Goal: Task Accomplishment & Management: Use online tool/utility

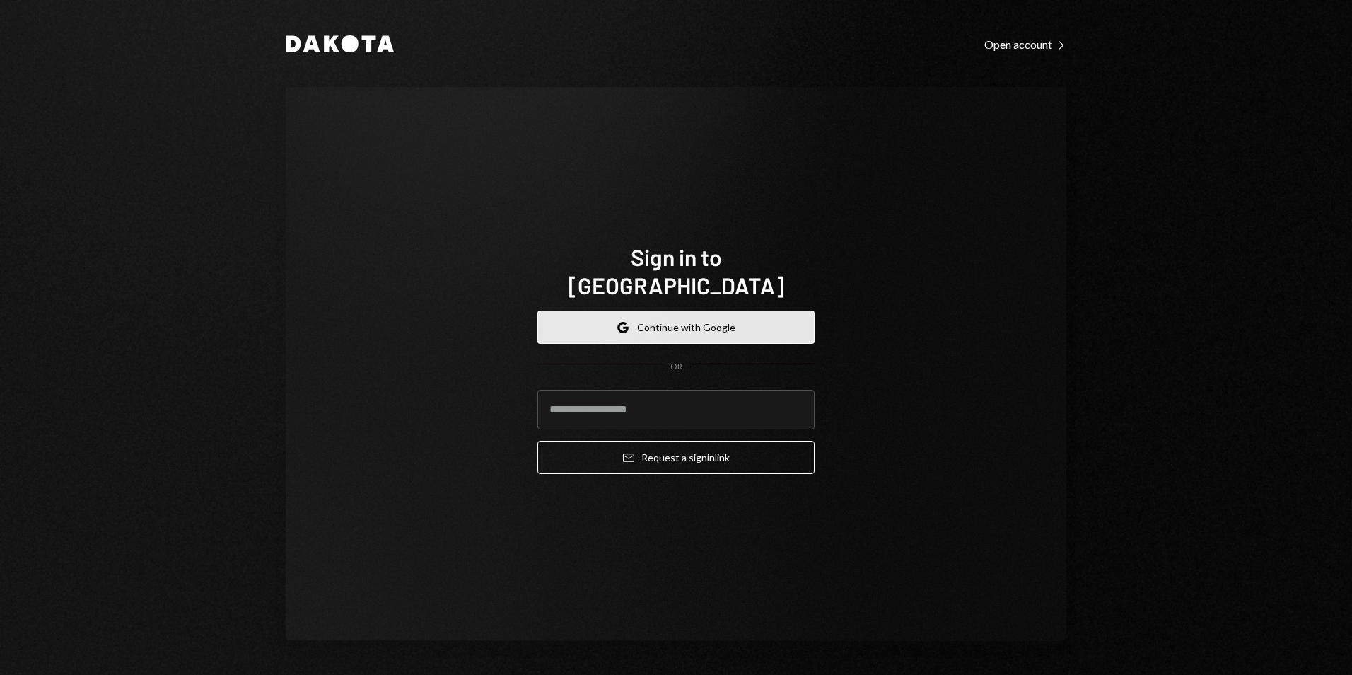
click at [680, 321] on button "Google Continue with Google" at bounding box center [676, 326] width 277 height 33
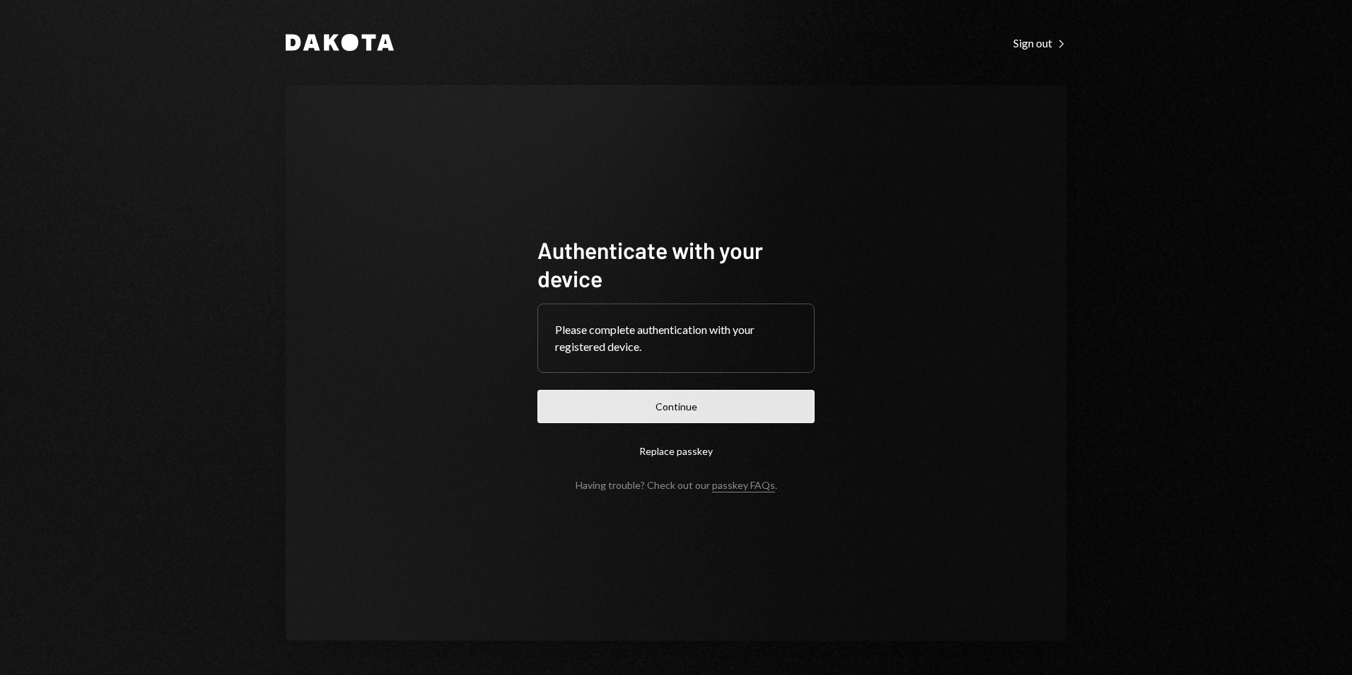
click at [661, 414] on button "Continue" at bounding box center [676, 406] width 277 height 33
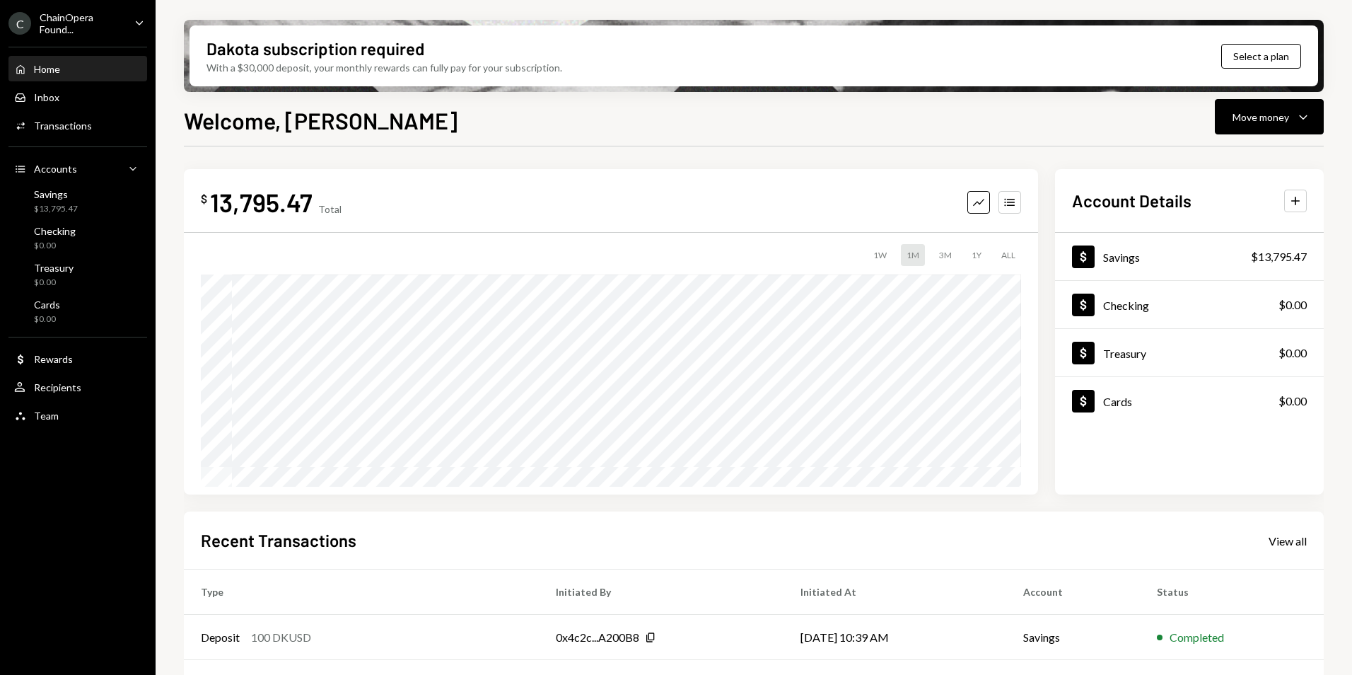
click at [86, 27] on div "ChainOpera Found..." at bounding box center [81, 23] width 83 height 24
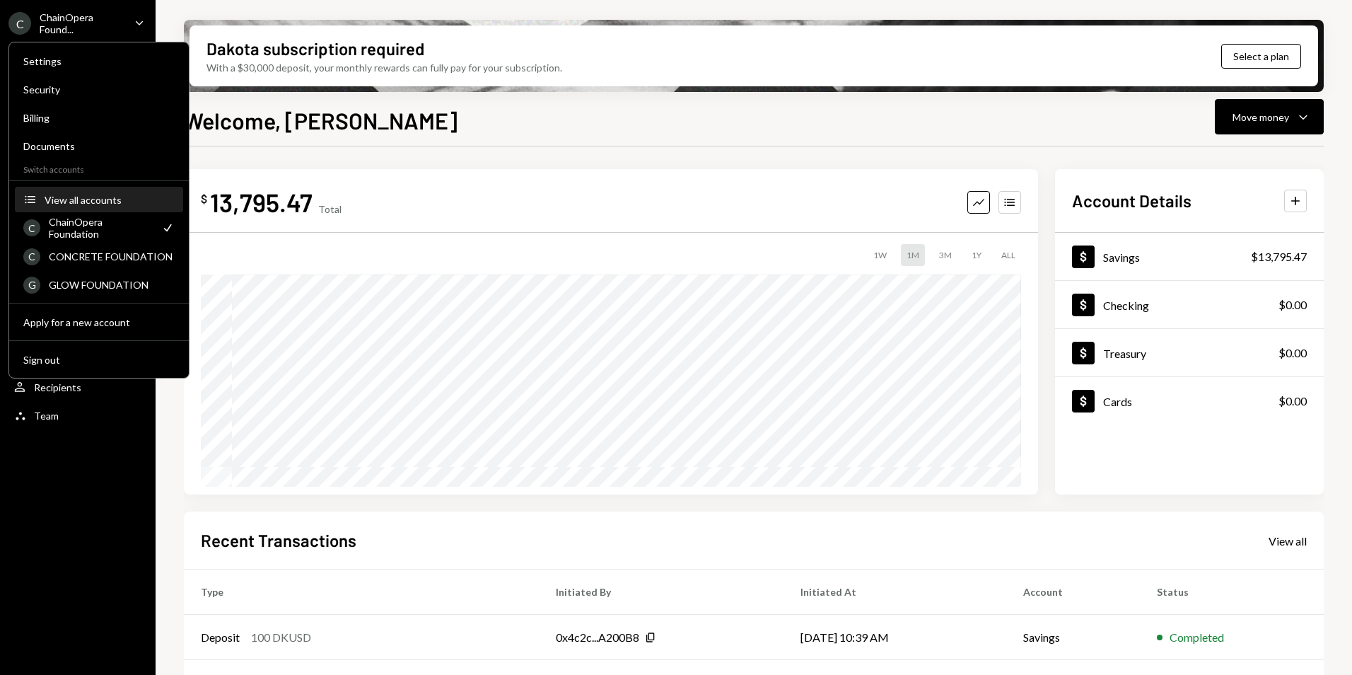
click at [81, 195] on div "View all accounts" at bounding box center [110, 200] width 130 height 12
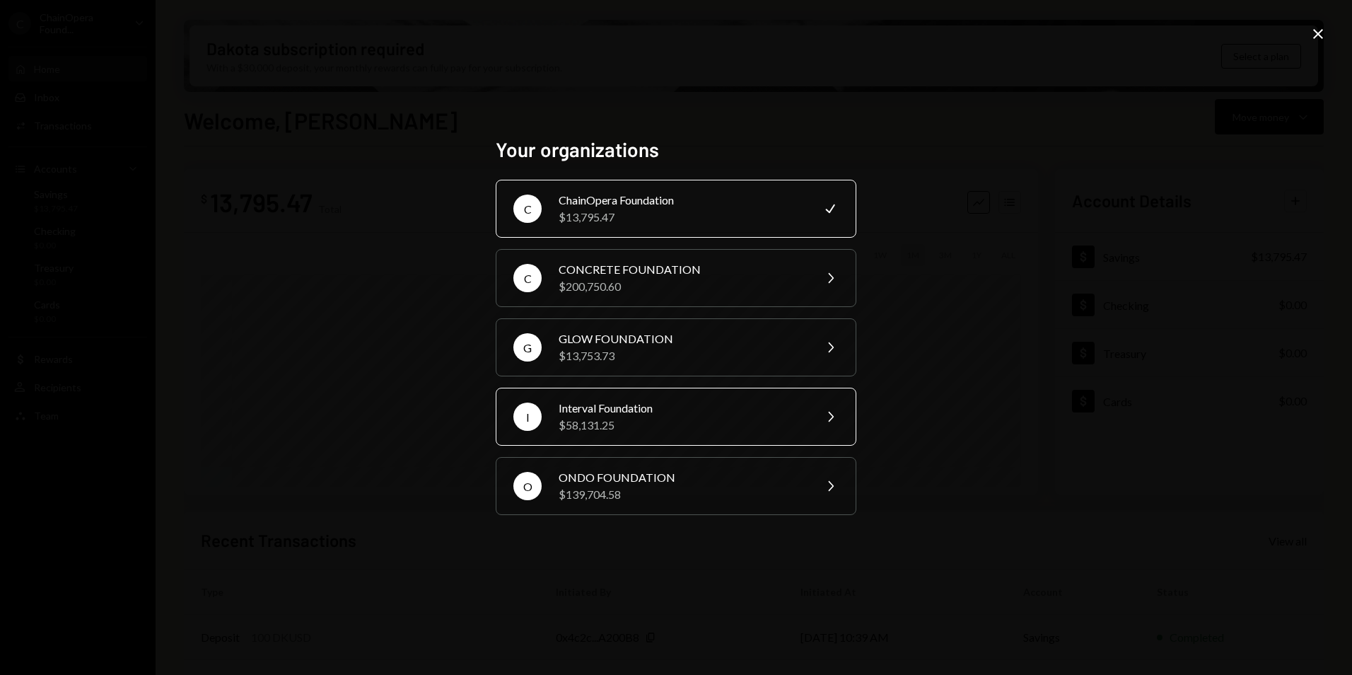
click at [637, 417] on div "$58,131.25" at bounding box center [682, 425] width 246 height 17
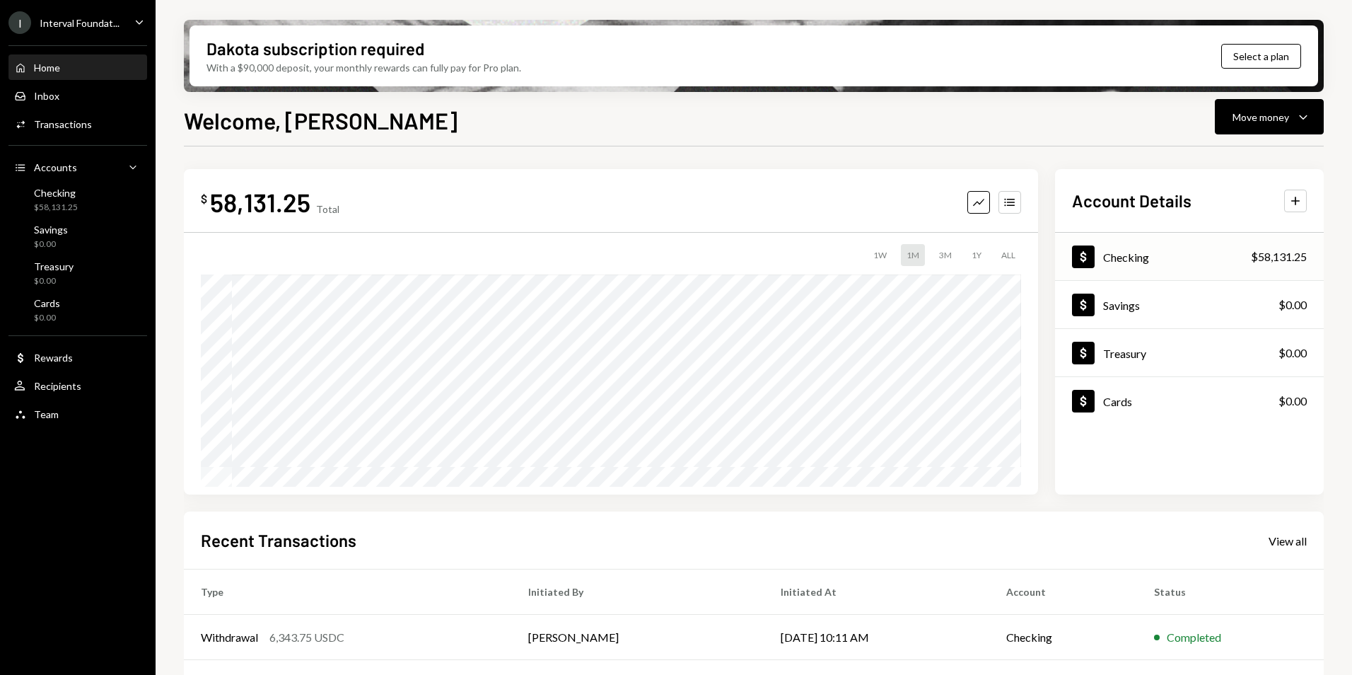
click at [1166, 254] on div "Dollar Checking $58,131.25" at bounding box center [1189, 257] width 269 height 46
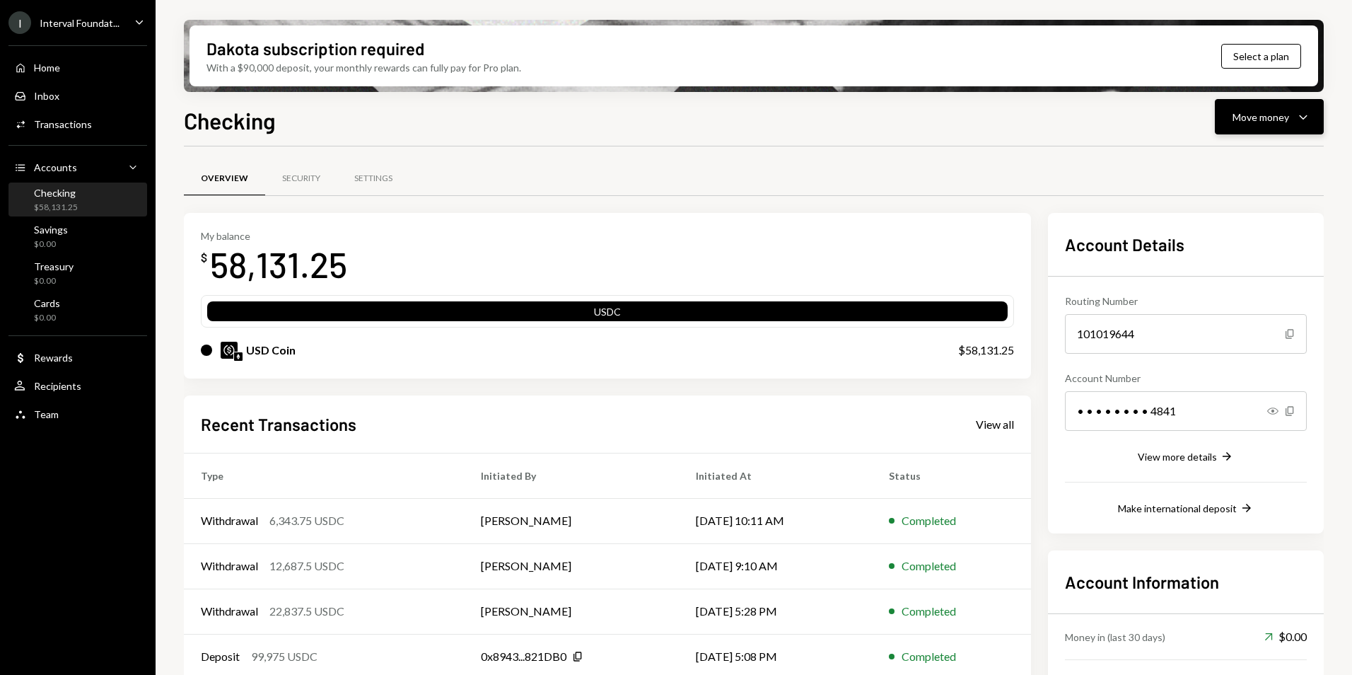
click at [1296, 116] on icon "Caret Down" at bounding box center [1303, 116] width 17 height 17
click at [1238, 192] on div "Transfer" at bounding box center [1258, 191] width 103 height 15
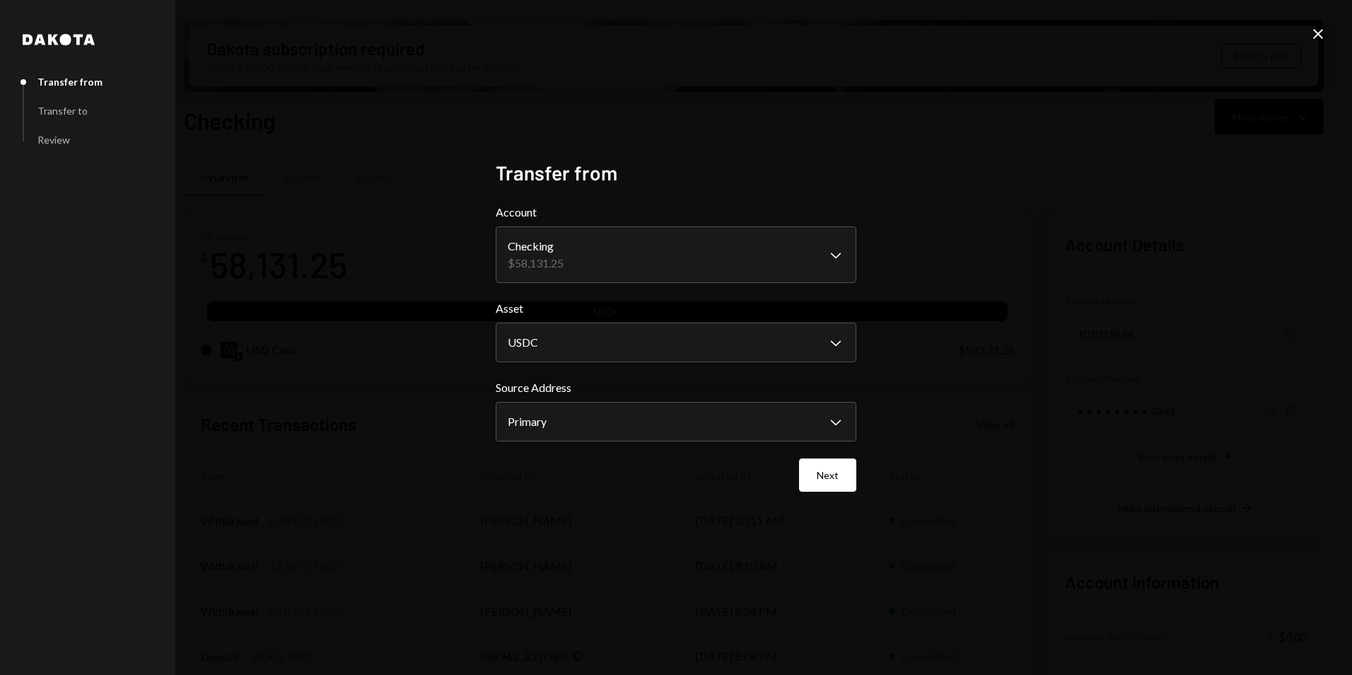
click at [1317, 32] on icon at bounding box center [1318, 34] width 10 height 10
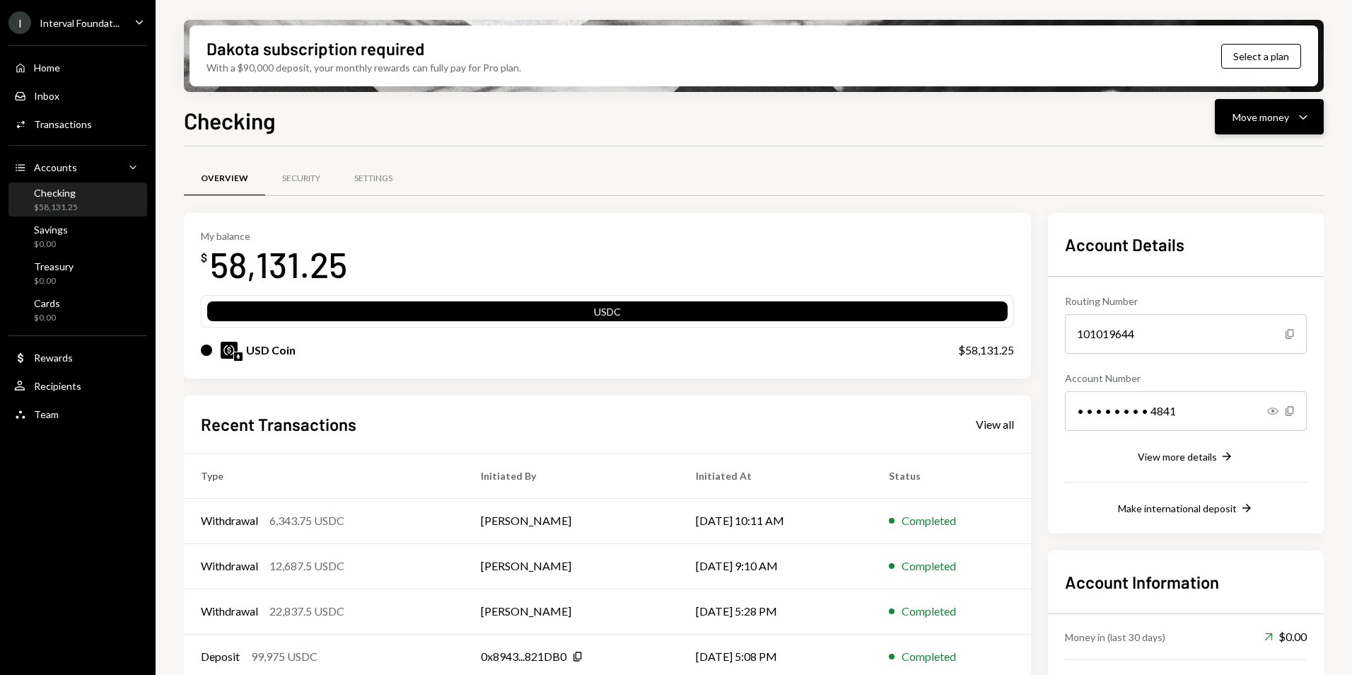
click at [1261, 124] on div "Move money" at bounding box center [1261, 117] width 57 height 15
click at [1220, 160] on div "Send" at bounding box center [1258, 159] width 103 height 15
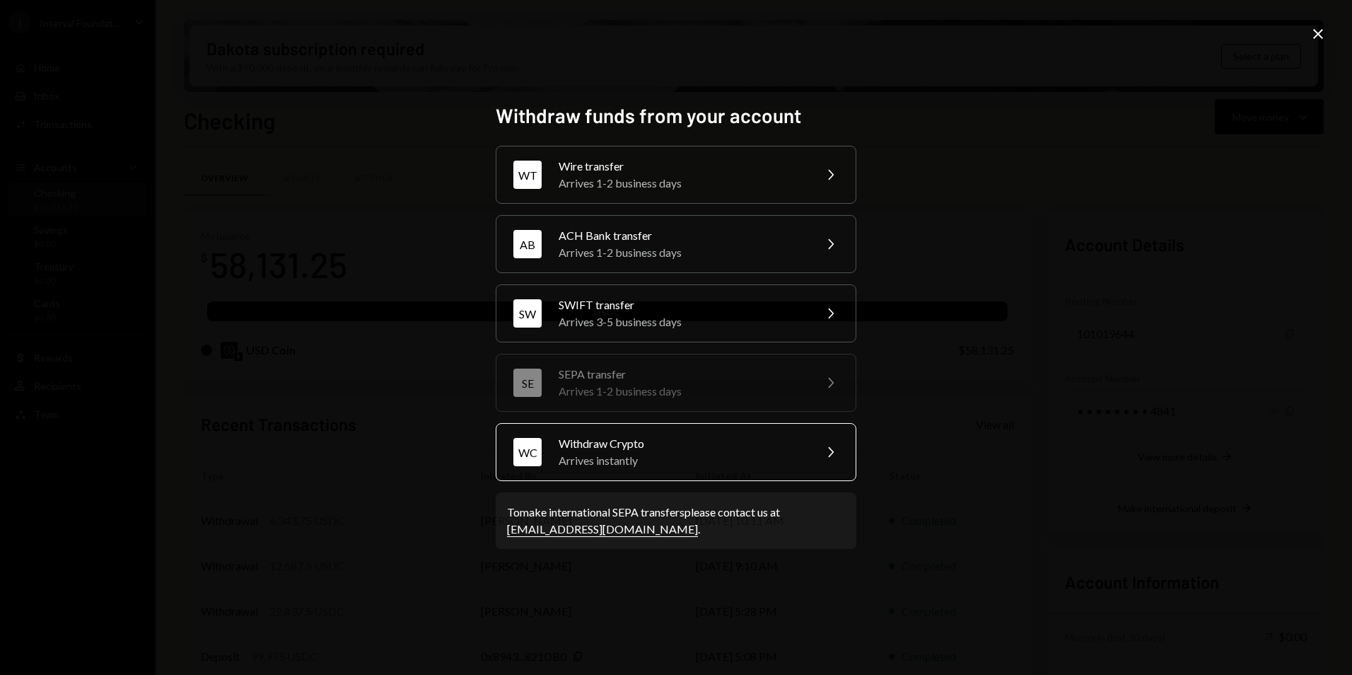
click at [678, 451] on div "Withdraw Crypto" at bounding box center [682, 443] width 246 height 17
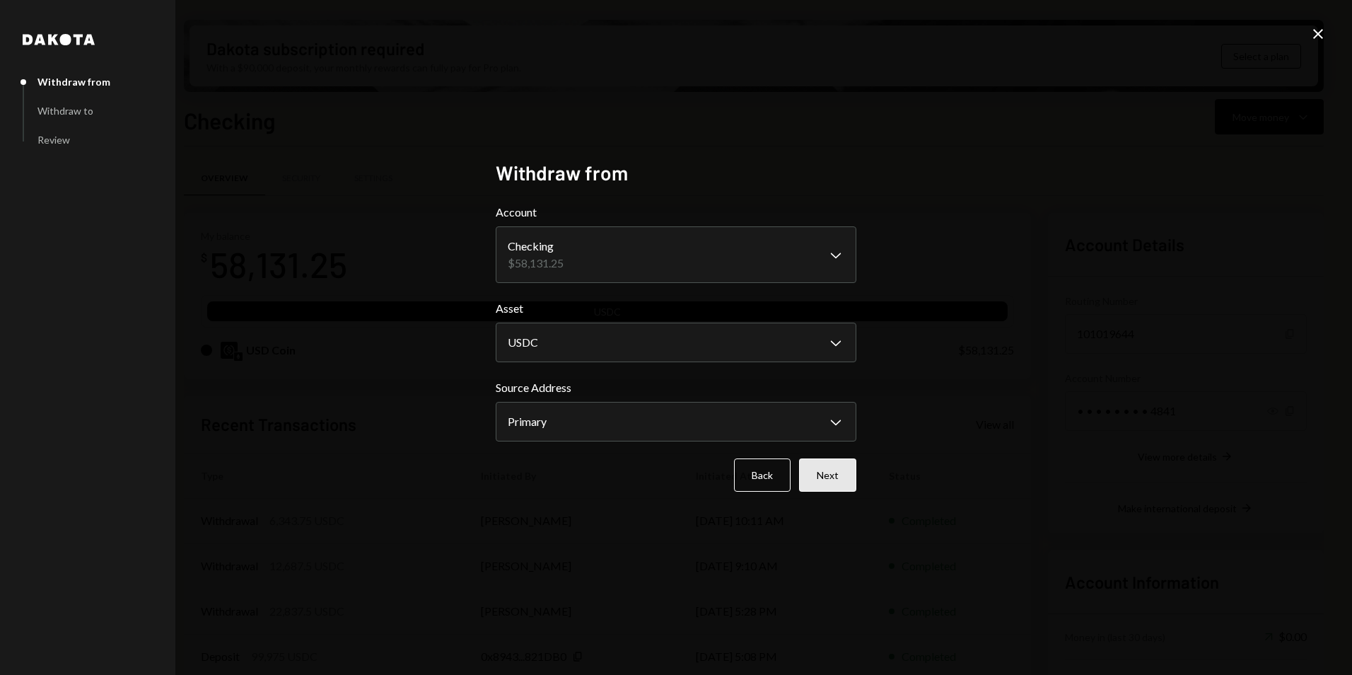
click at [841, 476] on button "Next" at bounding box center [827, 474] width 57 height 33
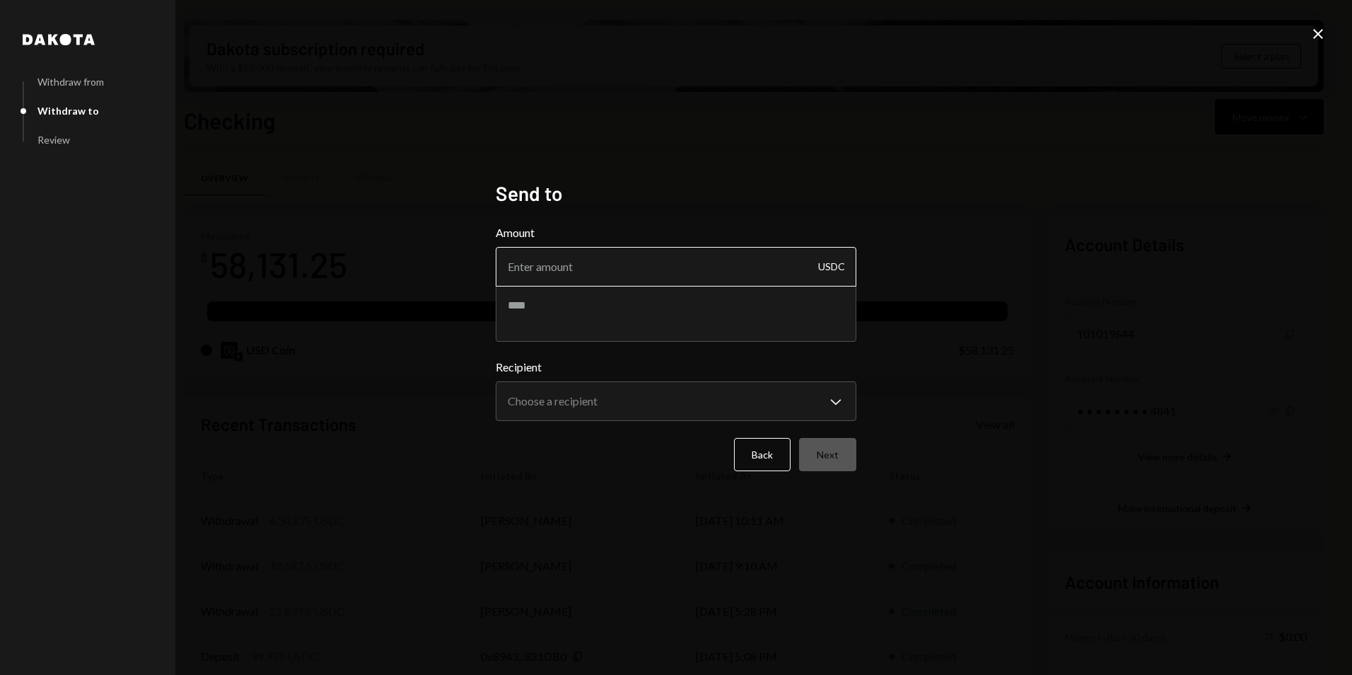
click at [571, 267] on input "Amount" at bounding box center [676, 267] width 361 height 40
click at [840, 402] on body "I Interval Foundat... Caret Down Home Home Inbox Inbox Activities Transactions …" at bounding box center [676, 337] width 1352 height 675
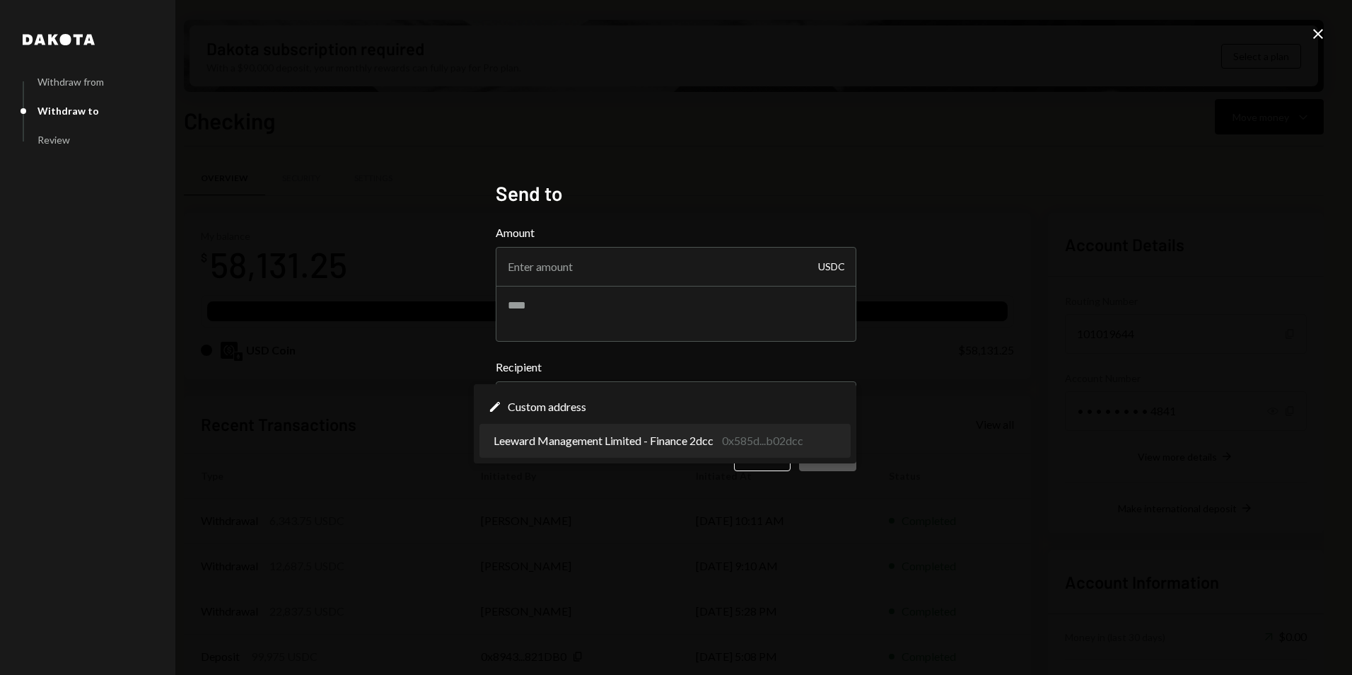
select select "**********"
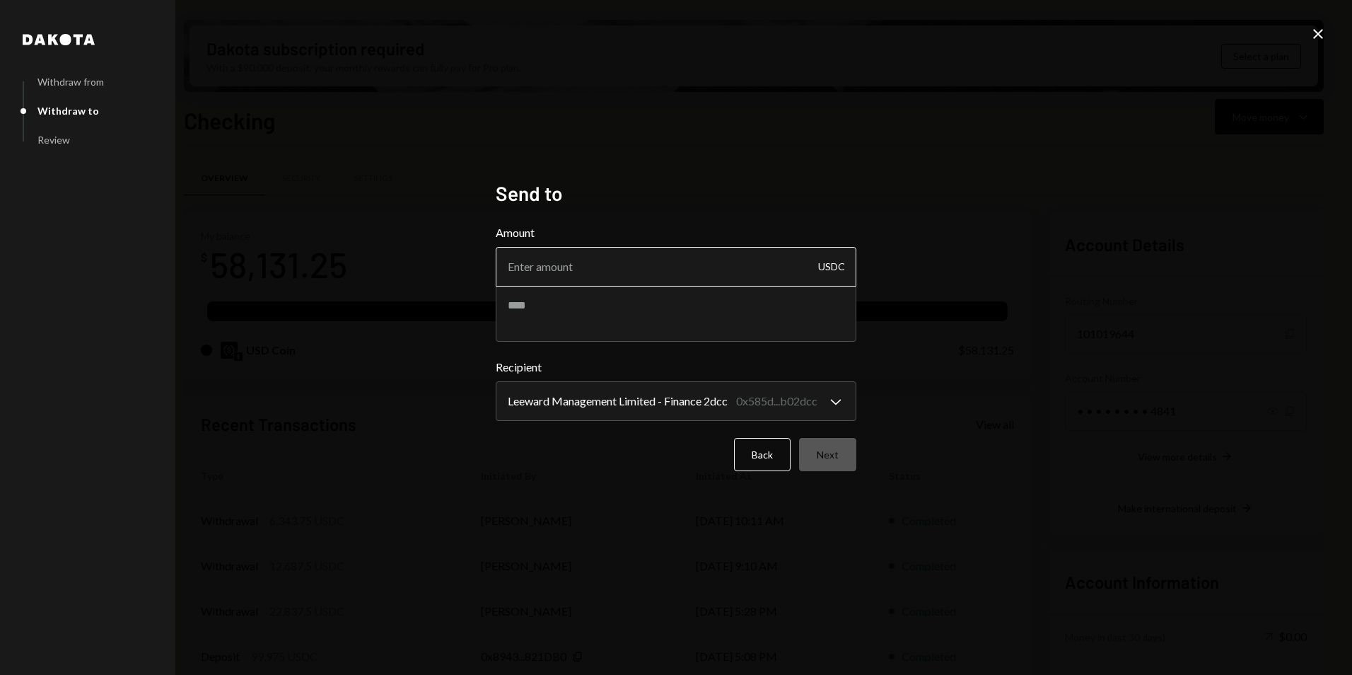
click at [550, 270] on input "Amount" at bounding box center [676, 267] width 361 height 40
type input "6343.75"
drag, startPoint x: 556, startPoint y: 320, endPoint x: 549, endPoint y: 319, distance: 7.1
click at [551, 319] on textarea at bounding box center [676, 313] width 361 height 57
click at [646, 305] on textarea "**********" at bounding box center [676, 313] width 361 height 57
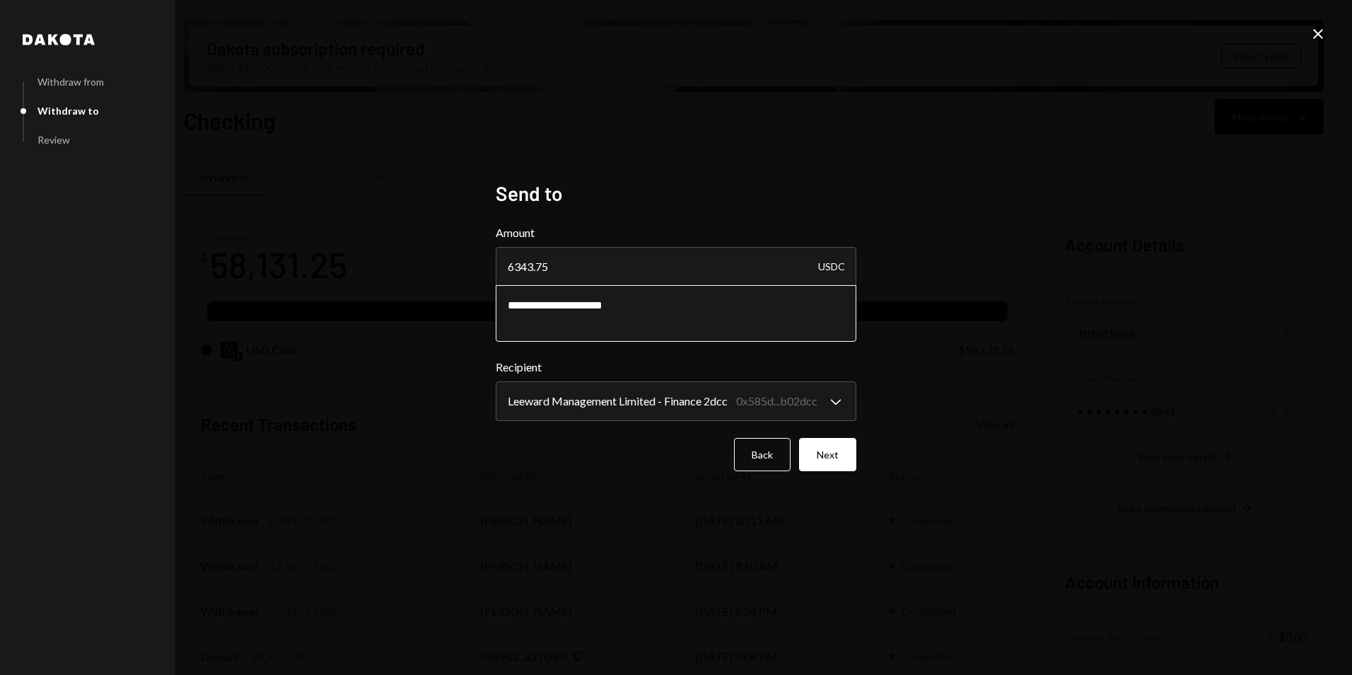
paste textarea "********"
type textarea "**********"
click at [835, 453] on button "Next" at bounding box center [827, 454] width 57 height 33
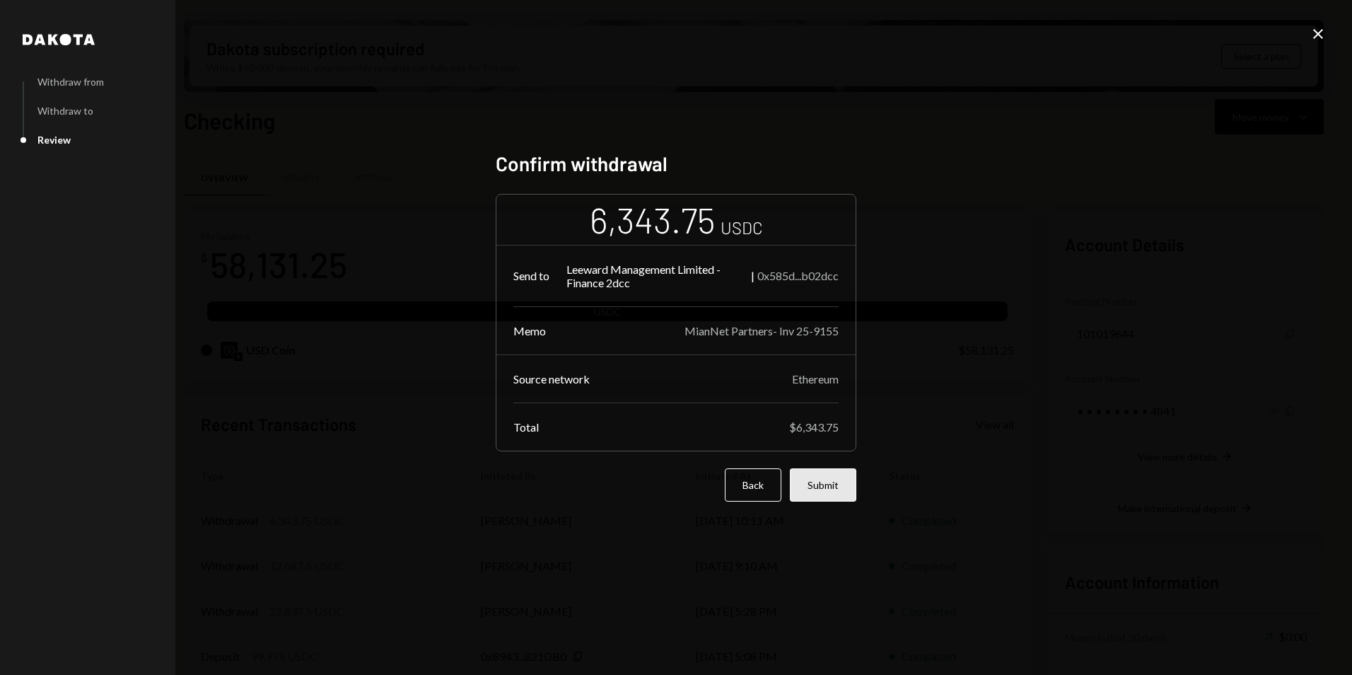
click at [828, 488] on button "Submit" at bounding box center [823, 484] width 66 height 33
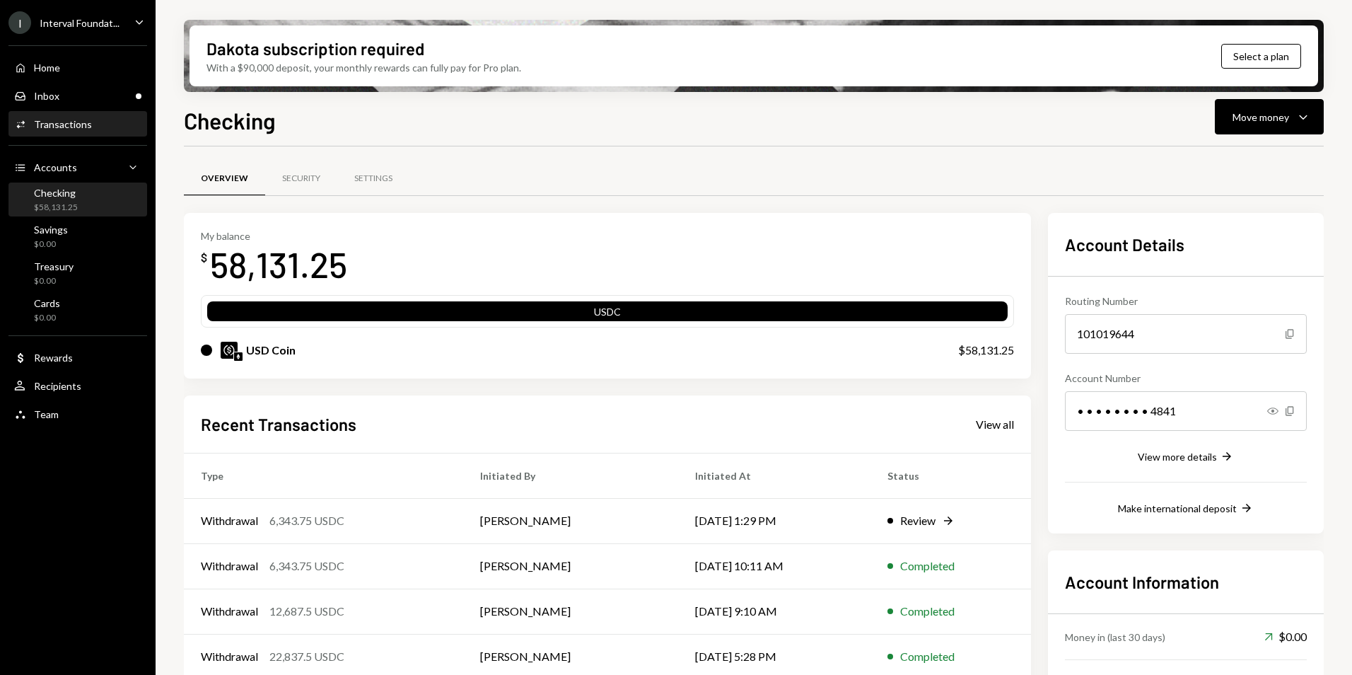
click at [68, 129] on div "Transactions" at bounding box center [63, 124] width 58 height 12
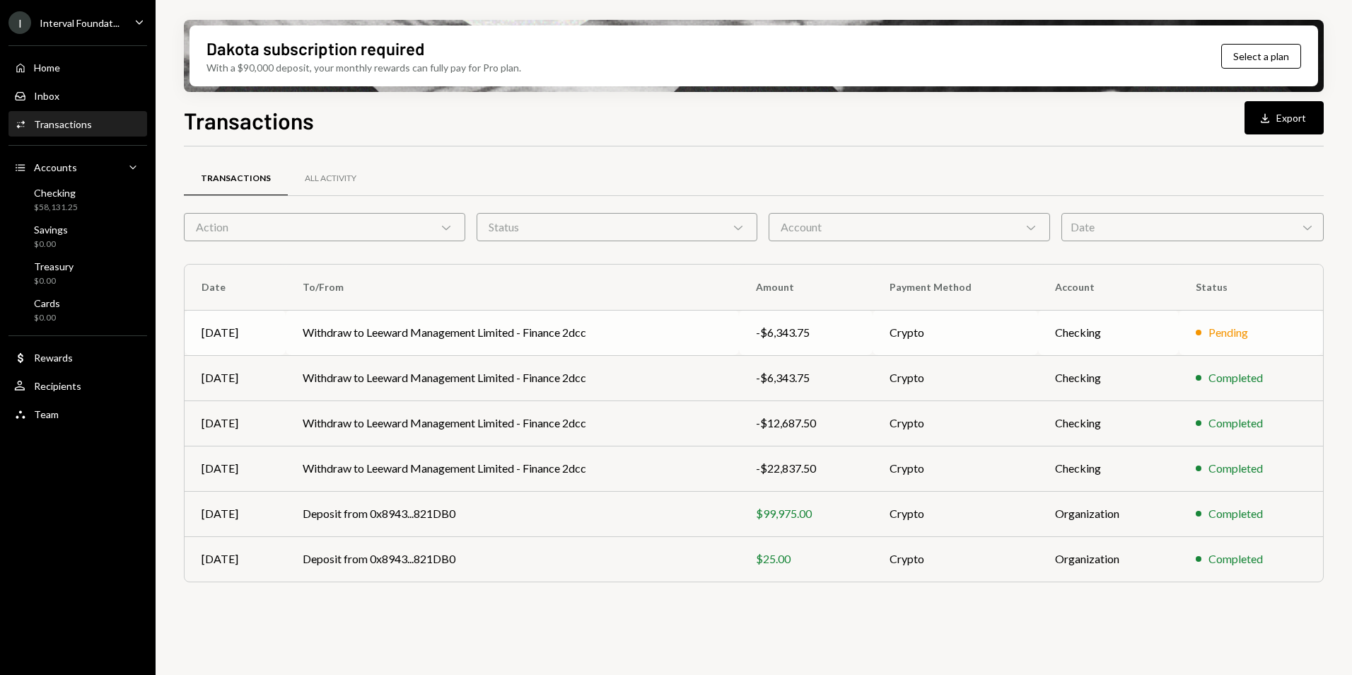
click at [634, 328] on td "Withdraw to Leeward Management Limited - Finance 2dcc" at bounding box center [512, 332] width 453 height 45
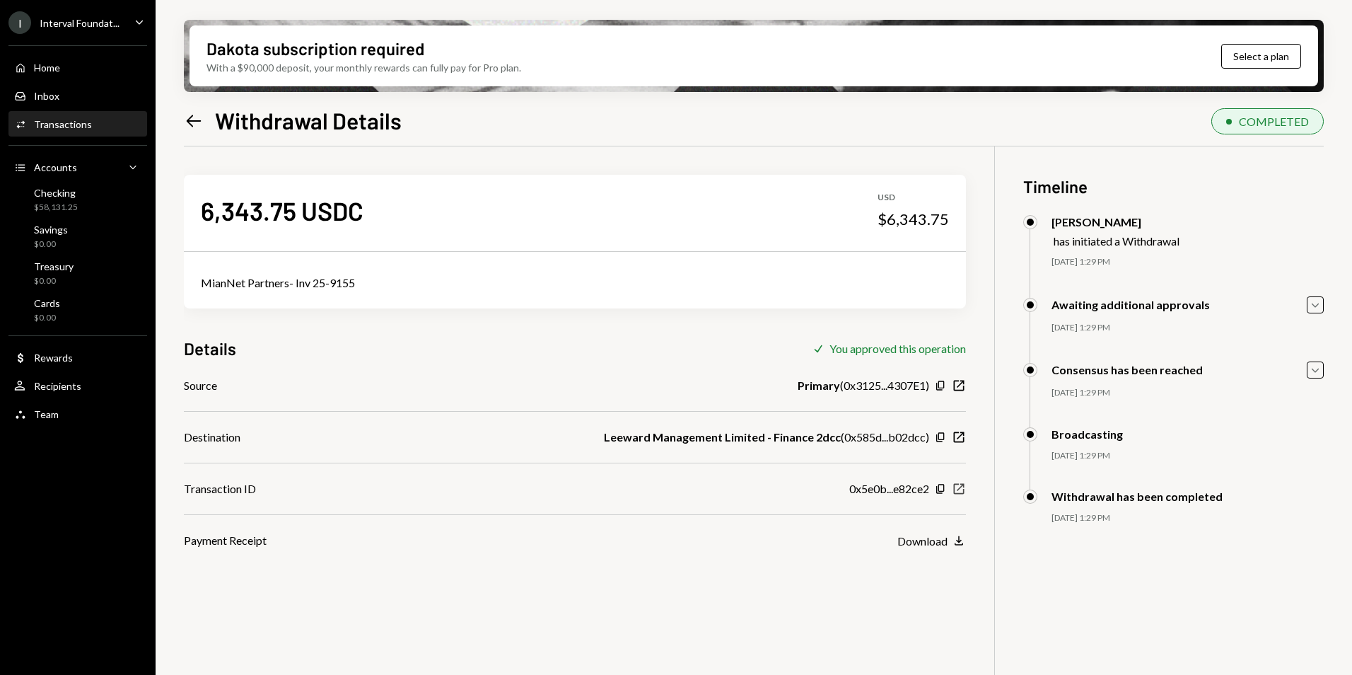
click at [959, 489] on icon "button" at bounding box center [959, 489] width 11 height 11
